Goal: Task Accomplishment & Management: Manage account settings

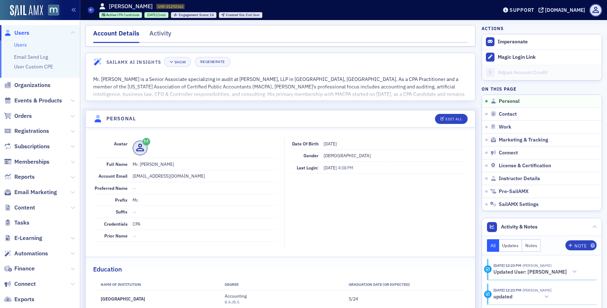
click at [20, 32] on span "Users" at bounding box center [21, 33] width 15 height 8
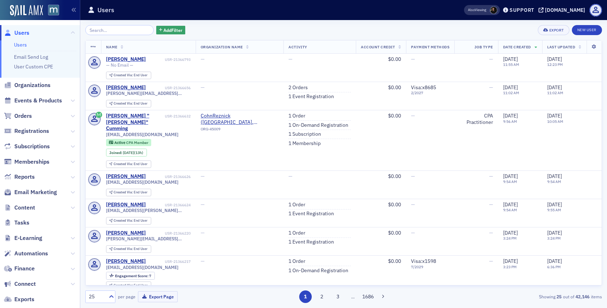
click at [117, 32] on input "search" at bounding box center [119, 30] width 68 height 10
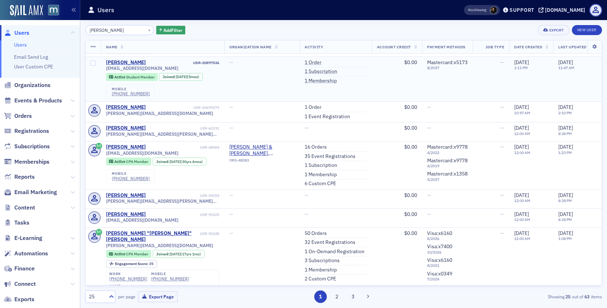
scroll to position [112, 0]
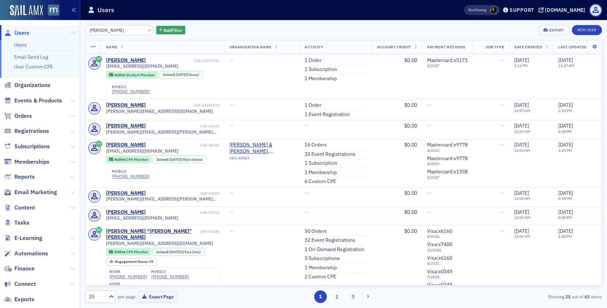
type input "Arthur"
click at [146, 33] on div "×" at bounding box center [150, 29] width 8 height 9
click at [146, 29] on button "×" at bounding box center [149, 30] width 6 height 6
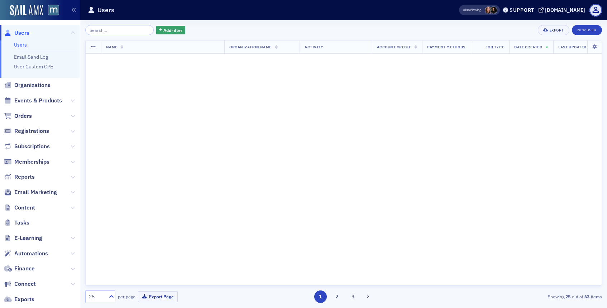
scroll to position [577, 0]
click at [129, 30] on input "search" at bounding box center [119, 30] width 68 height 10
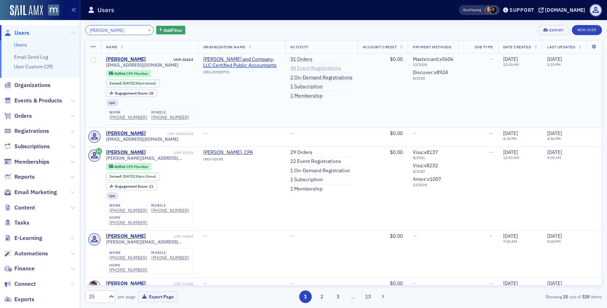
type input "[PERSON_NAME]"
click at [303, 66] on link "40 Event Registrations" at bounding box center [315, 68] width 51 height 6
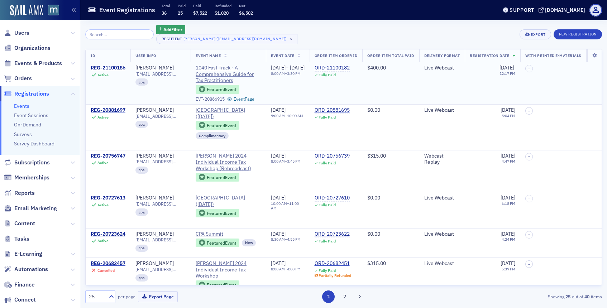
click at [109, 68] on div "REG-21100186" at bounding box center [108, 68] width 35 height 6
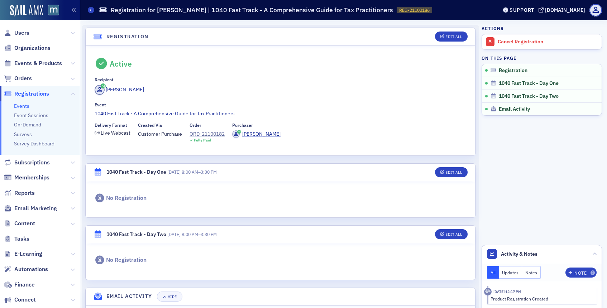
click at [206, 133] on div "ORD-21100182" at bounding box center [206, 134] width 35 height 8
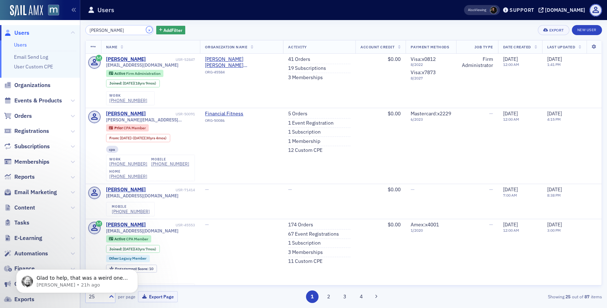
click at [146, 29] on button "×" at bounding box center [149, 30] width 6 height 6
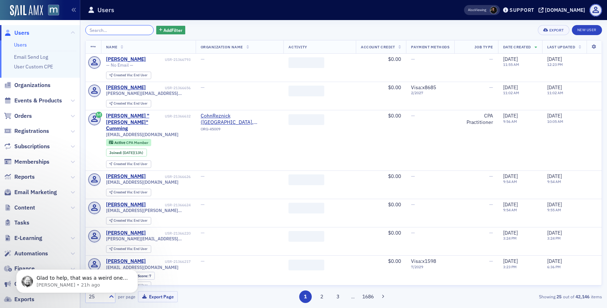
click at [135, 30] on input "search" at bounding box center [119, 30] width 68 height 10
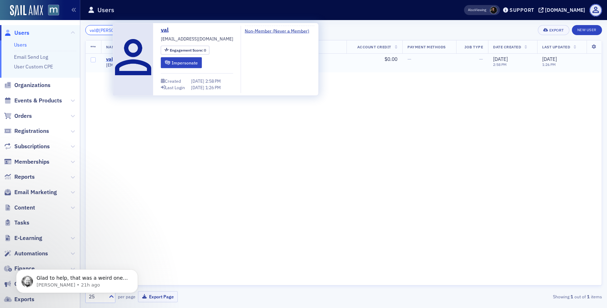
type input "val@sherman"
click at [109, 59] on div "val" at bounding box center [109, 59] width 7 height 6
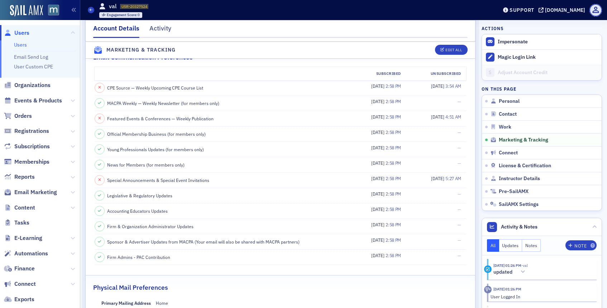
scroll to position [745, 0]
click at [450, 53] on button "Edit All" at bounding box center [451, 50] width 32 height 10
select select "US"
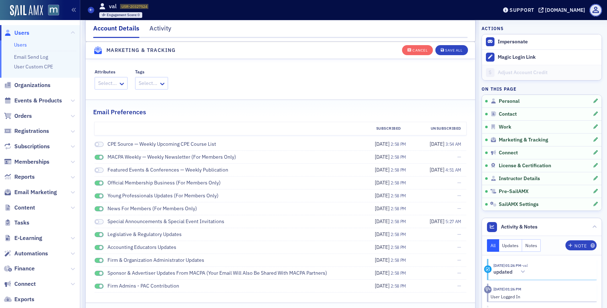
scroll to position [840, 0]
click at [99, 157] on span at bounding box center [101, 158] width 4 height 4
click at [97, 182] on span at bounding box center [99, 183] width 9 height 5
click at [98, 197] on span at bounding box center [99, 196] width 9 height 5
click at [98, 206] on div "News for Members (for members only)" at bounding box center [225, 209] width 261 height 8
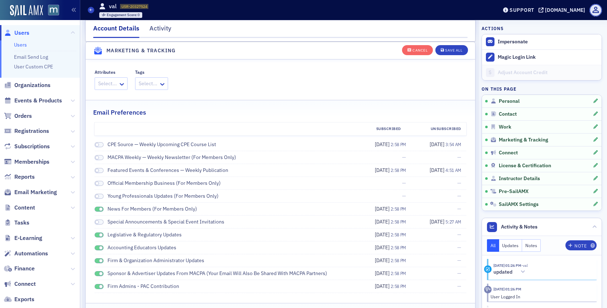
click at [98, 210] on span at bounding box center [99, 209] width 9 height 5
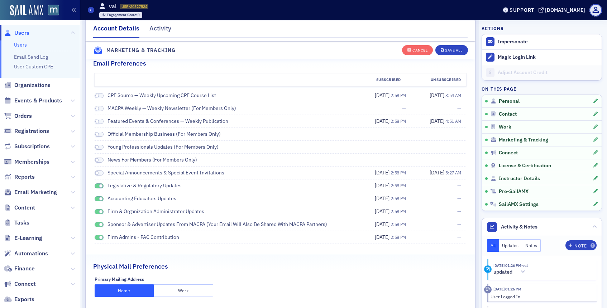
scroll to position [929, 0]
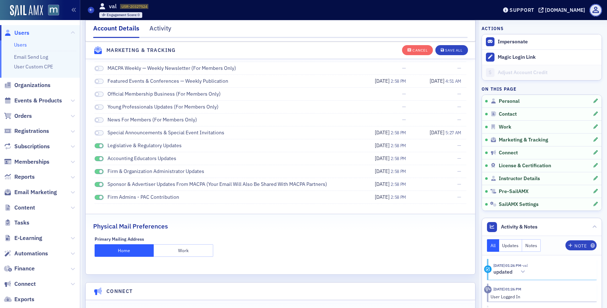
click at [96, 145] on span at bounding box center [99, 145] width 9 height 5
click at [99, 162] on div "Accounting Educators Updates" at bounding box center [225, 159] width 261 height 8
click at [99, 158] on span at bounding box center [101, 159] width 4 height 4
click at [99, 170] on span at bounding box center [101, 172] width 4 height 4
click at [99, 186] on span at bounding box center [99, 184] width 9 height 5
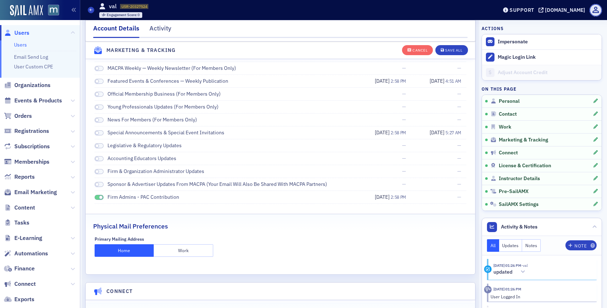
click at [99, 199] on span at bounding box center [99, 197] width 9 height 5
click at [451, 46] on button "Save All" at bounding box center [451, 50] width 32 height 10
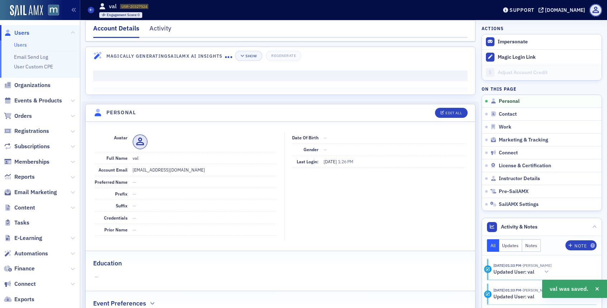
scroll to position [0, 0]
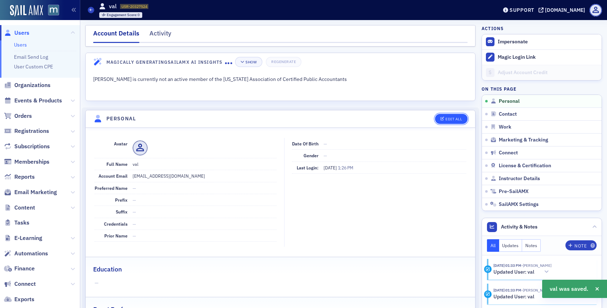
click at [451, 117] on div "Edit All" at bounding box center [453, 119] width 16 height 4
select select "US"
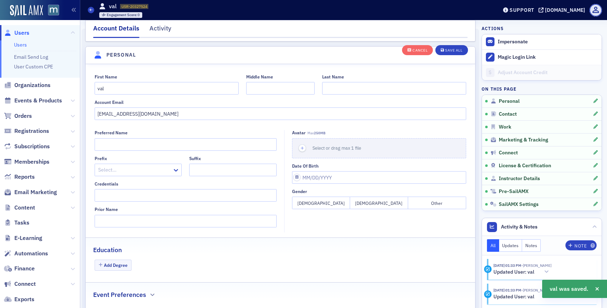
scroll to position [83, 0]
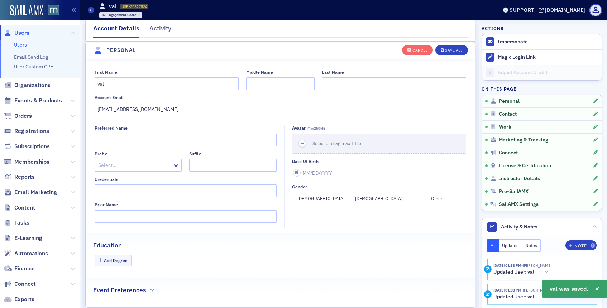
click at [158, 77] on div "First Name val" at bounding box center [167, 79] width 144 height 20
click at [156, 82] on input "val" at bounding box center [167, 83] width 144 height 13
type input "v"
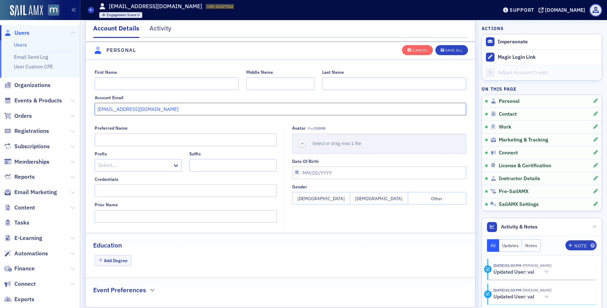
click at [160, 103] on input "val@shermanandsherman.com" at bounding box center [281, 109] width 372 height 13
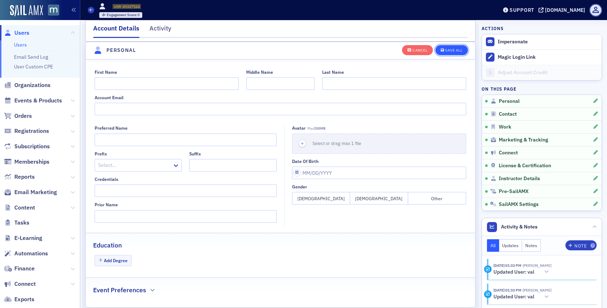
click at [443, 49] on icon "button" at bounding box center [443, 50] width 4 height 4
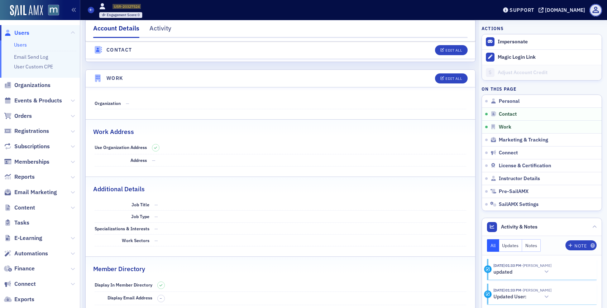
scroll to position [0, 0]
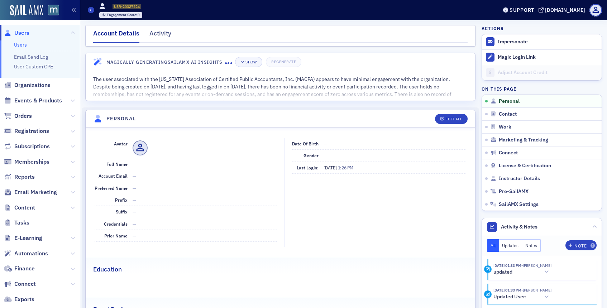
click at [16, 34] on span "Users" at bounding box center [21, 33] width 15 height 8
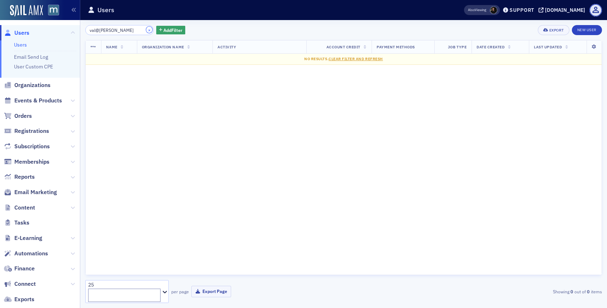
click at [146, 30] on button "×" at bounding box center [149, 30] width 6 height 6
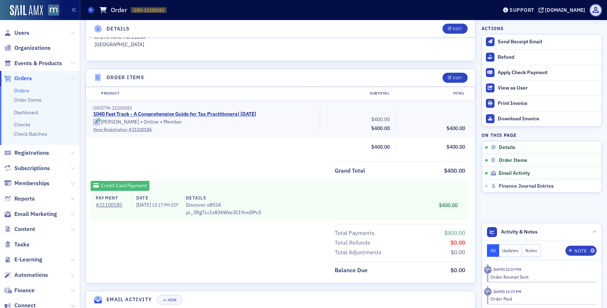
scroll to position [201, 0]
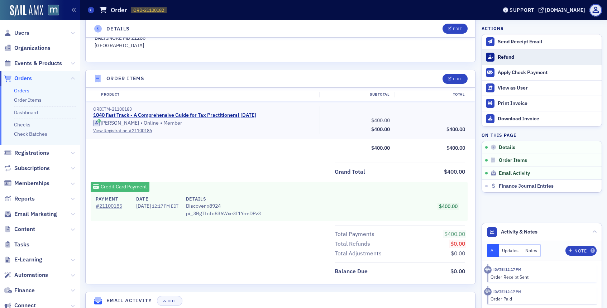
click at [490, 59] on icon at bounding box center [489, 57] width 5 height 4
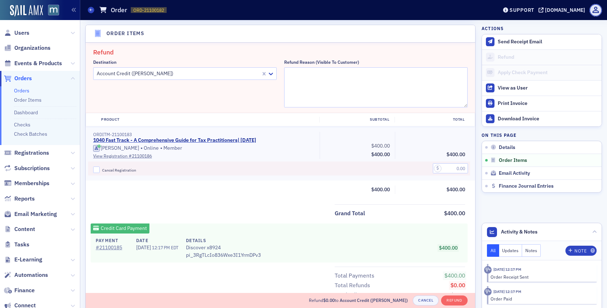
scroll to position [247, 0]
click at [303, 78] on textarea "Refund Reason (Visible to Customer)" at bounding box center [375, 87] width 183 height 40
click at [367, 89] on textarea "Refund Reason (Visible to Customer)" at bounding box center [375, 87] width 183 height 40
paste textarea "he celebration of life events for her have been scheduled for next Friday, Octo…"
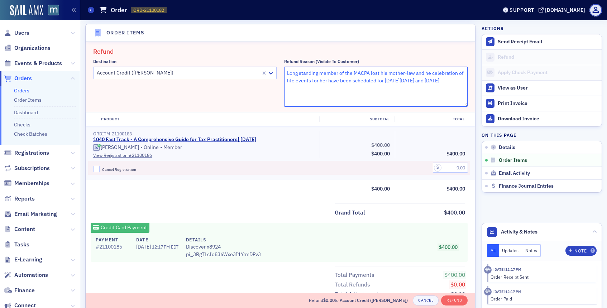
click at [424, 73] on textarea "Long standing member of the MACPA lost his mother-law and he celebration of lif…" at bounding box center [375, 87] width 183 height 40
click at [341, 87] on textarea "Long standing member of the MACPA lost his mother-law and the celebration of li…" at bounding box center [375, 87] width 183 height 40
type textarea "Long standing member of the MACPA lost his mother-law and the celebration of li…"
click at [97, 168] on input "Cancel Registration" at bounding box center [96, 169] width 6 height 6
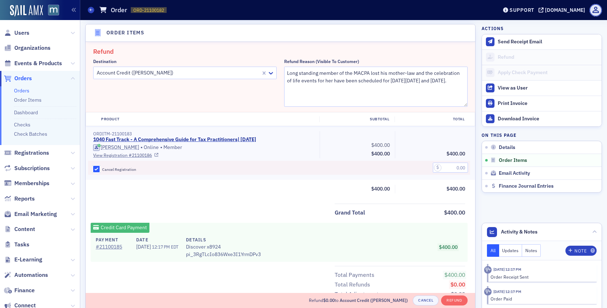
checkbox input "true"
click at [449, 171] on input "text" at bounding box center [450, 168] width 35 height 10
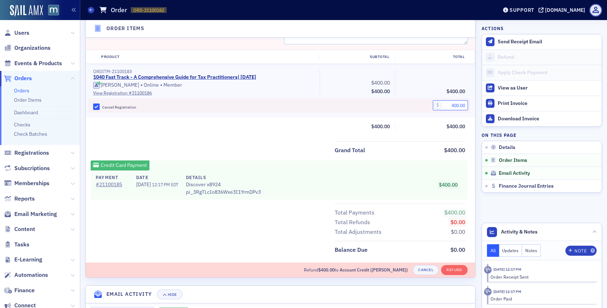
scroll to position [366, 0]
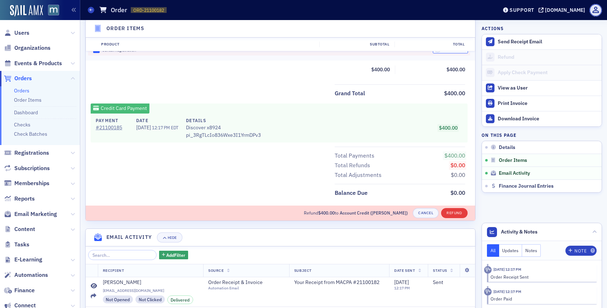
type input "400.00"
click at [451, 211] on button "Refund" at bounding box center [454, 213] width 26 height 10
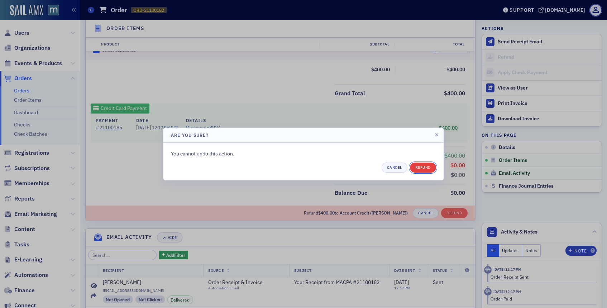
click at [422, 165] on button "Refund" at bounding box center [423, 168] width 26 height 10
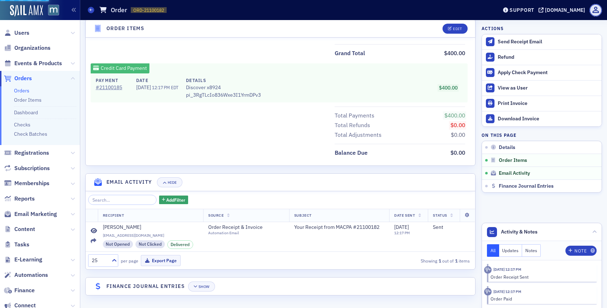
scroll to position [319, 0]
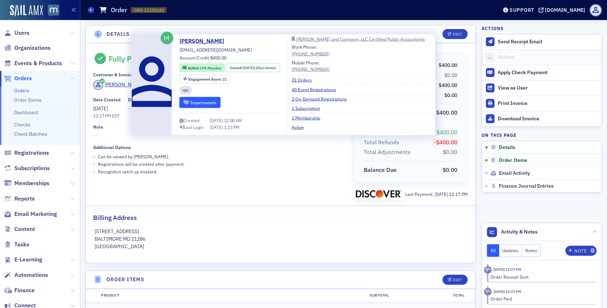
click at [204, 101] on button "Impersonate" at bounding box center [199, 102] width 41 height 11
